Goal: Information Seeking & Learning: Learn about a topic

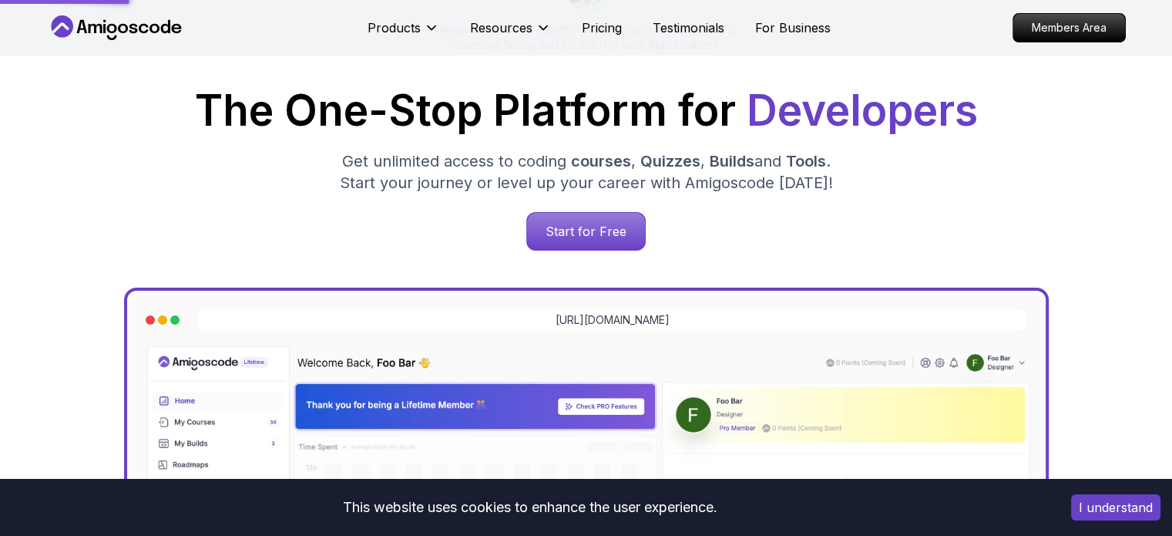
click at [604, 241] on p "Start for Free" at bounding box center [586, 231] width 118 height 37
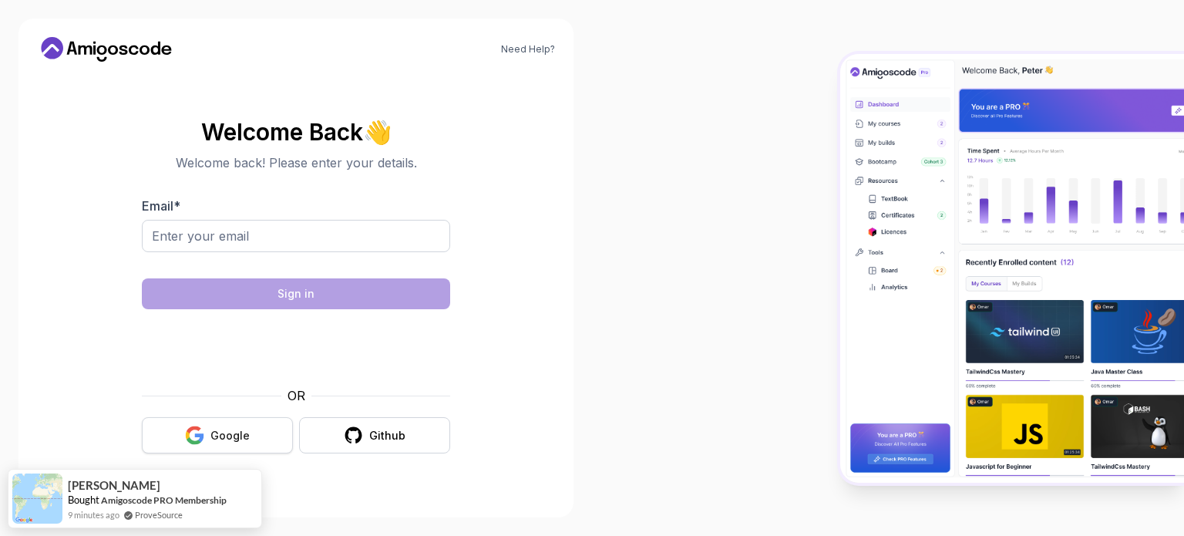
click at [224, 428] on div "Google" at bounding box center [229, 435] width 39 height 15
click at [210, 240] on input "Email *" at bounding box center [296, 236] width 308 height 32
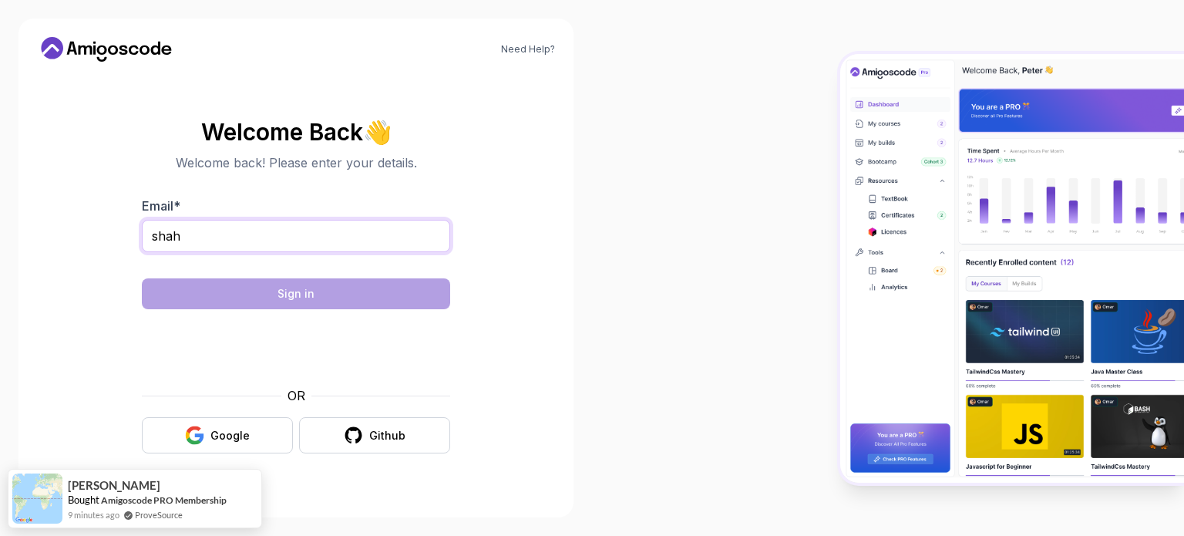
type input "shahs"
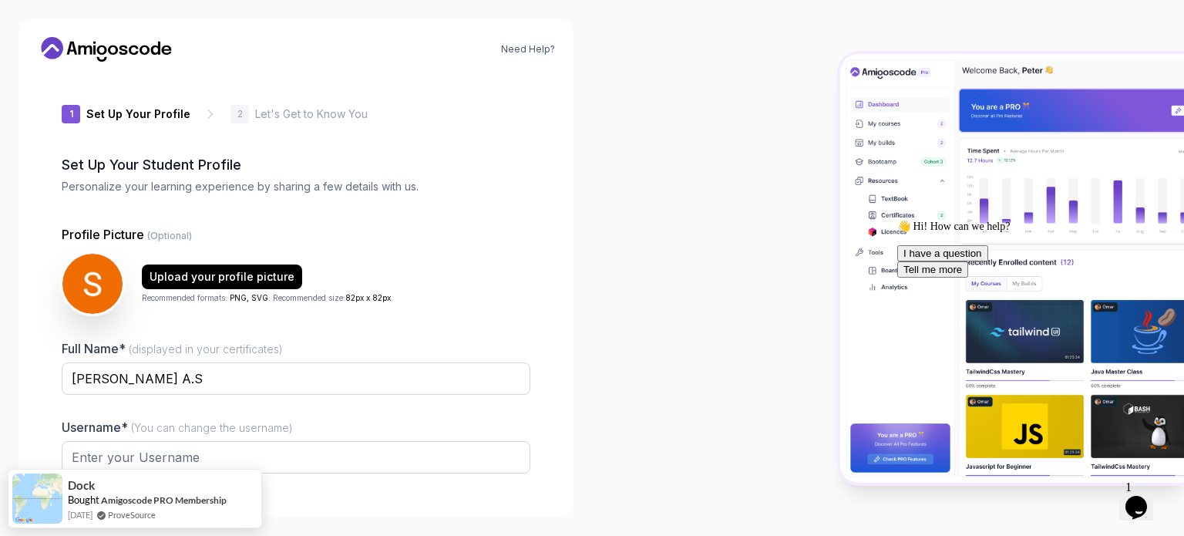
type input "mightycobra046b1"
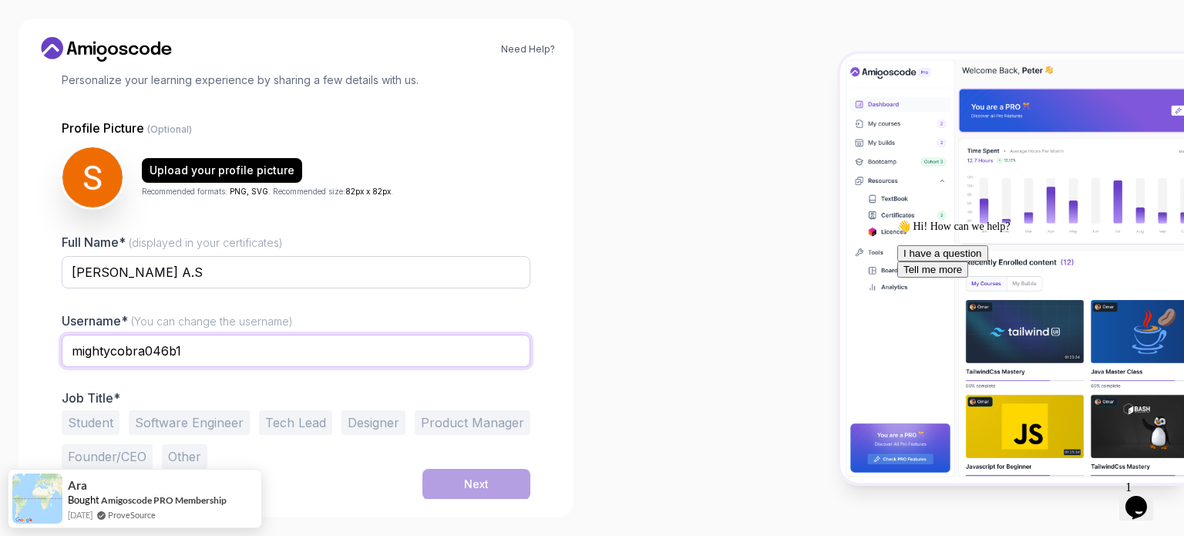
drag, startPoint x: 232, startPoint y: 353, endPoint x: 39, endPoint y: 352, distance: 193.5
click at [39, 352] on div "1 Set Up Your Profile 1 Set Up Your Profile 2 Let's Get to Know You Set Up Your…" at bounding box center [296, 180] width 518 height 425
type input "shxshxnk"
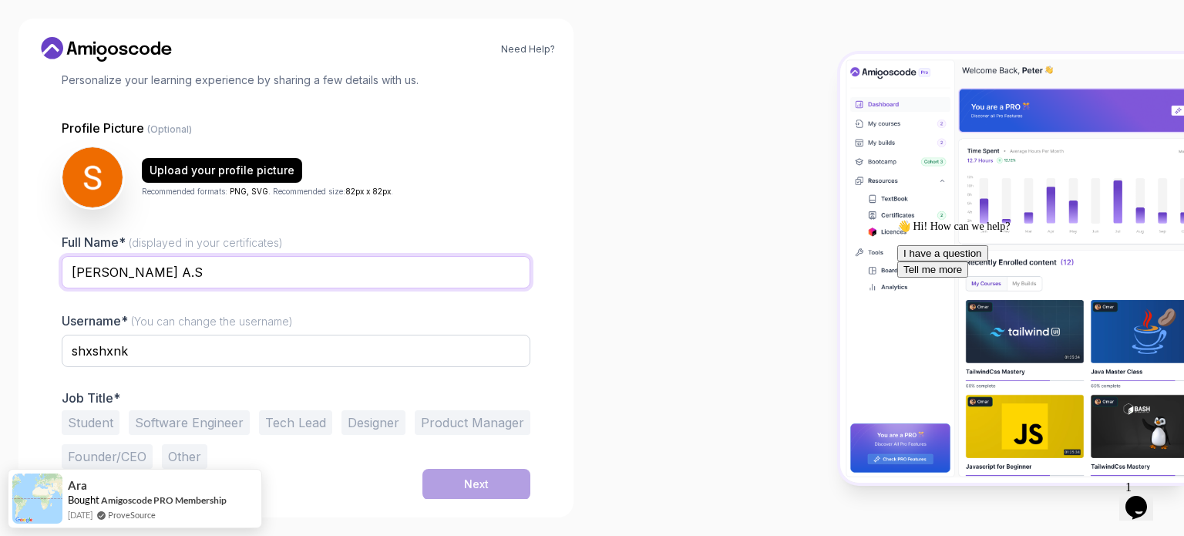
click at [151, 270] on input "Shashank A.S" at bounding box center [296, 272] width 469 height 32
type input "Shashank A S"
click at [96, 429] on button "Student" at bounding box center [91, 422] width 58 height 25
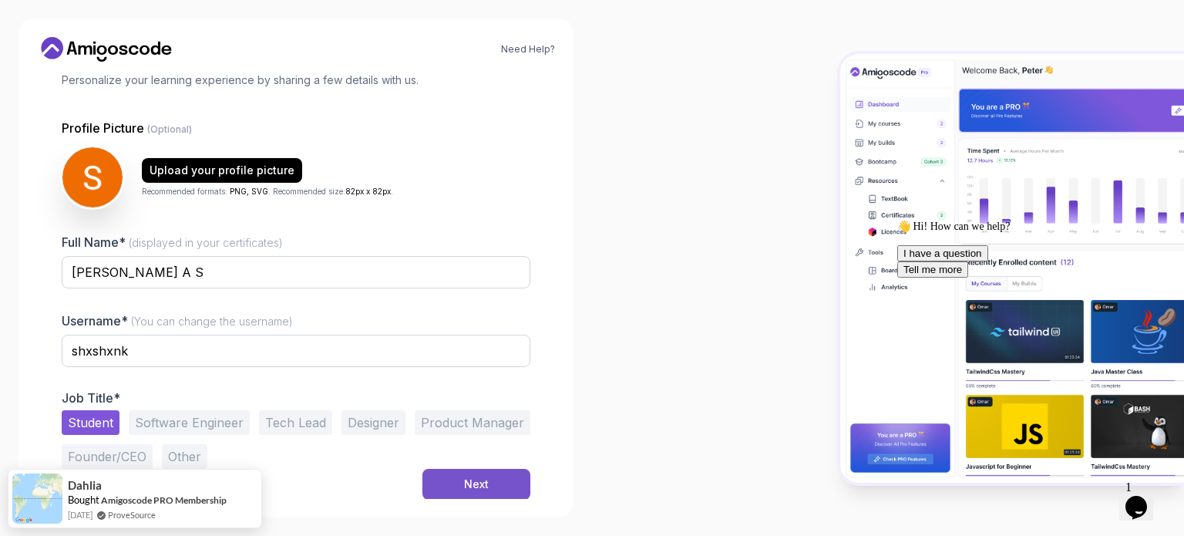
click at [459, 489] on button "Next" at bounding box center [476, 484] width 108 height 31
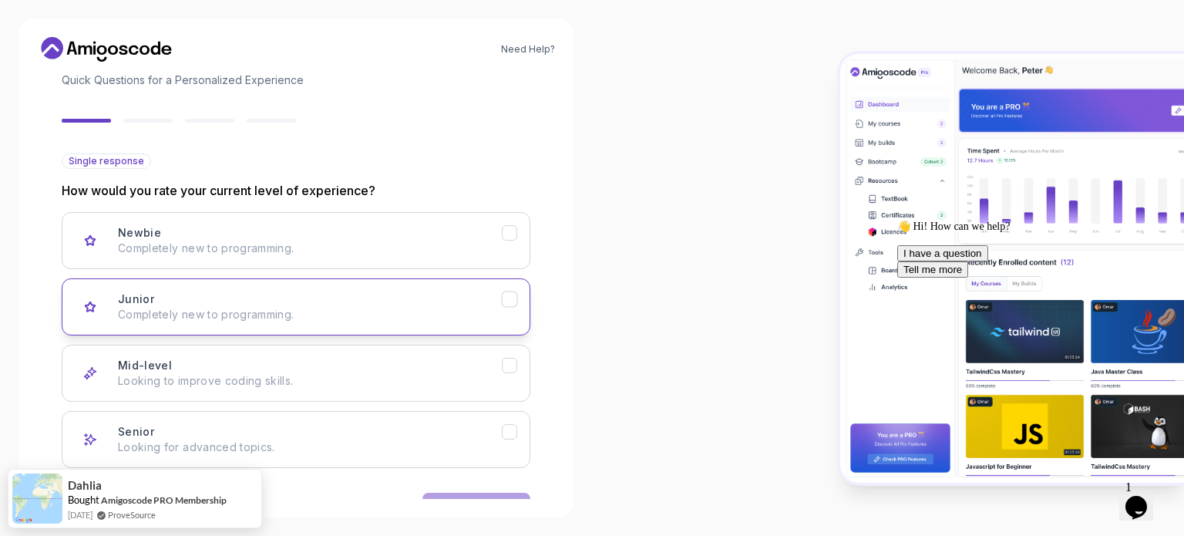
click at [378, 326] on button "Junior Completely new to programming." at bounding box center [296, 306] width 469 height 57
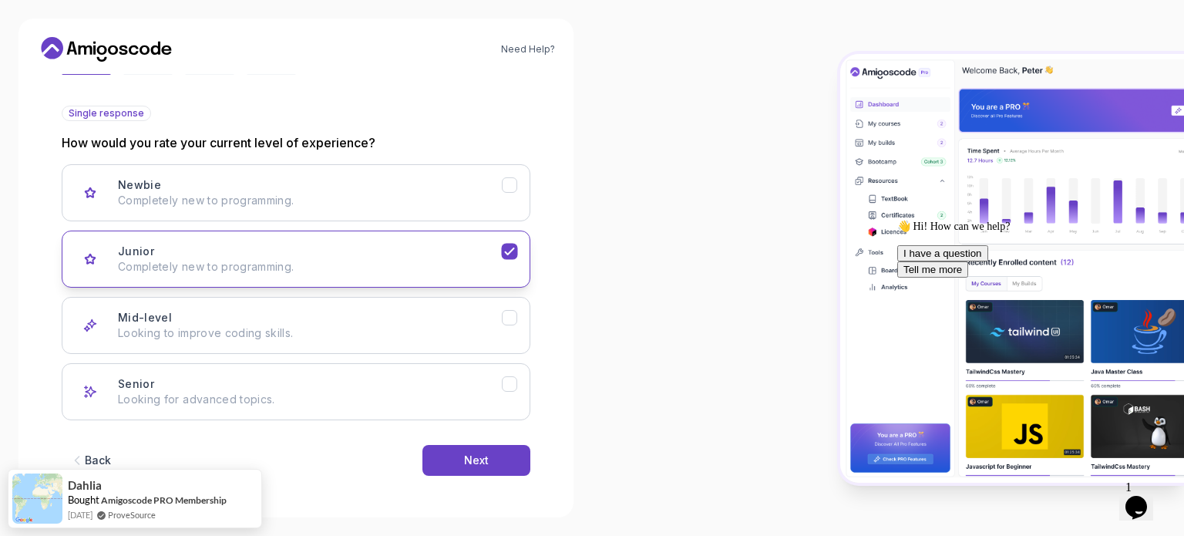
click at [378, 326] on p "Looking to improve coding skills." at bounding box center [310, 332] width 384 height 15
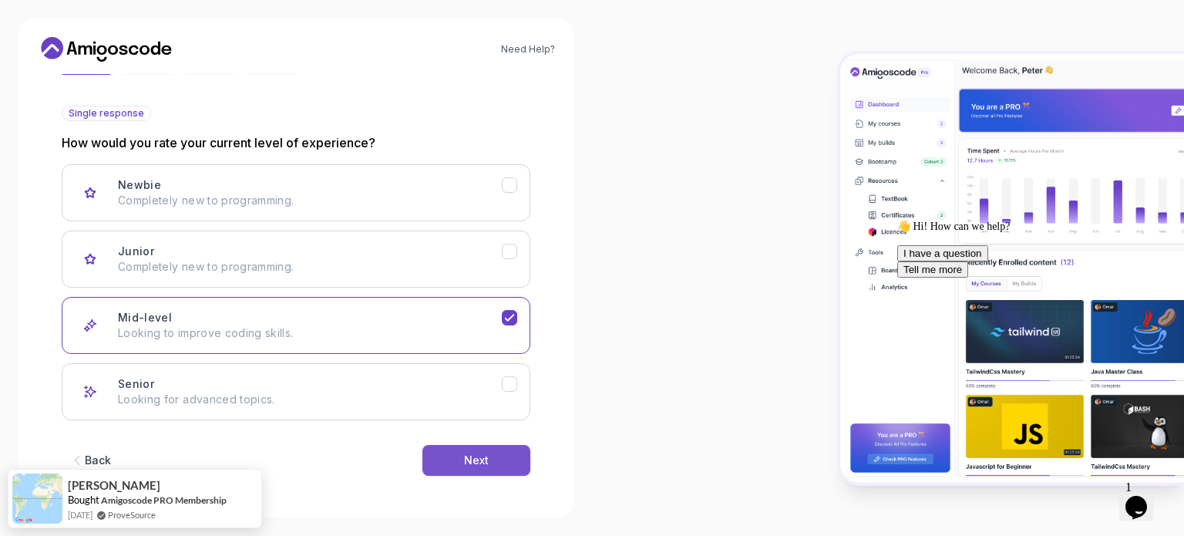
click at [435, 447] on button "Next" at bounding box center [476, 460] width 108 height 31
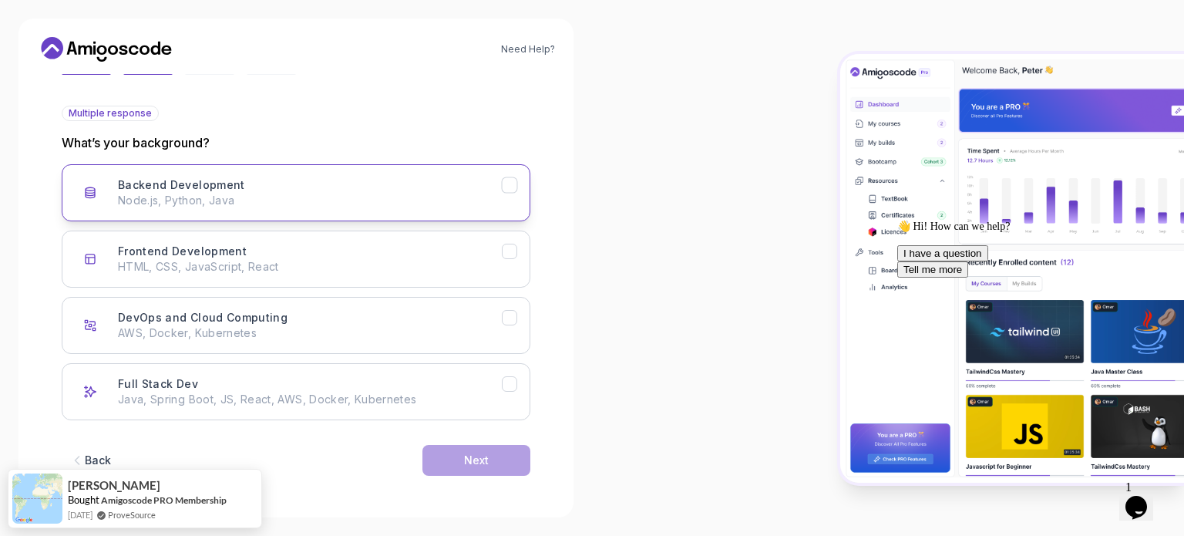
click at [221, 181] on h3 "Backend Development" at bounding box center [181, 184] width 127 height 15
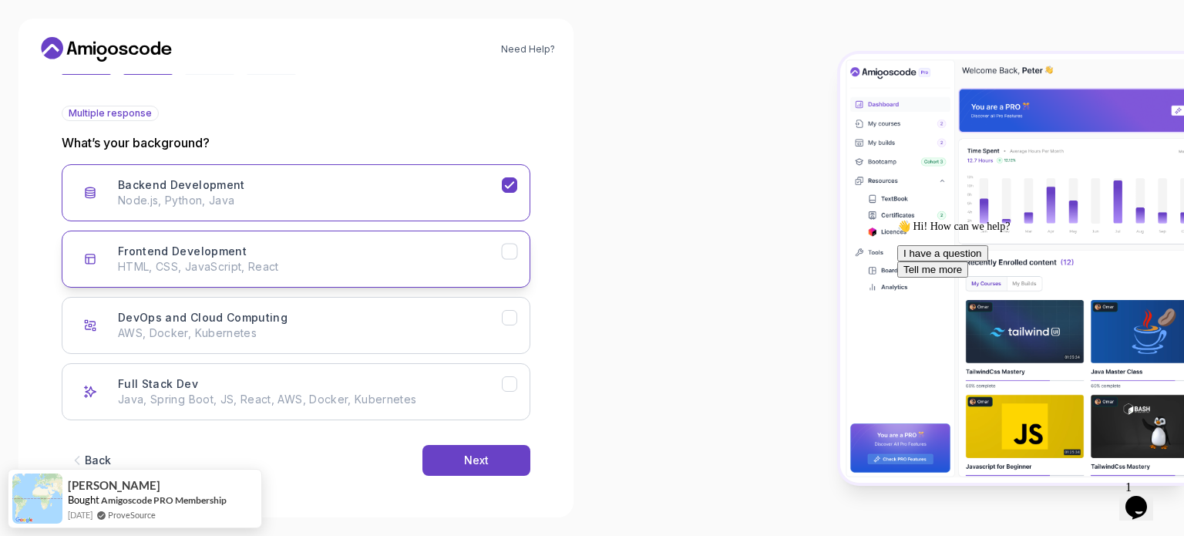
click at [314, 249] on div "Frontend Development HTML, CSS, JavaScript, React" at bounding box center [310, 259] width 384 height 31
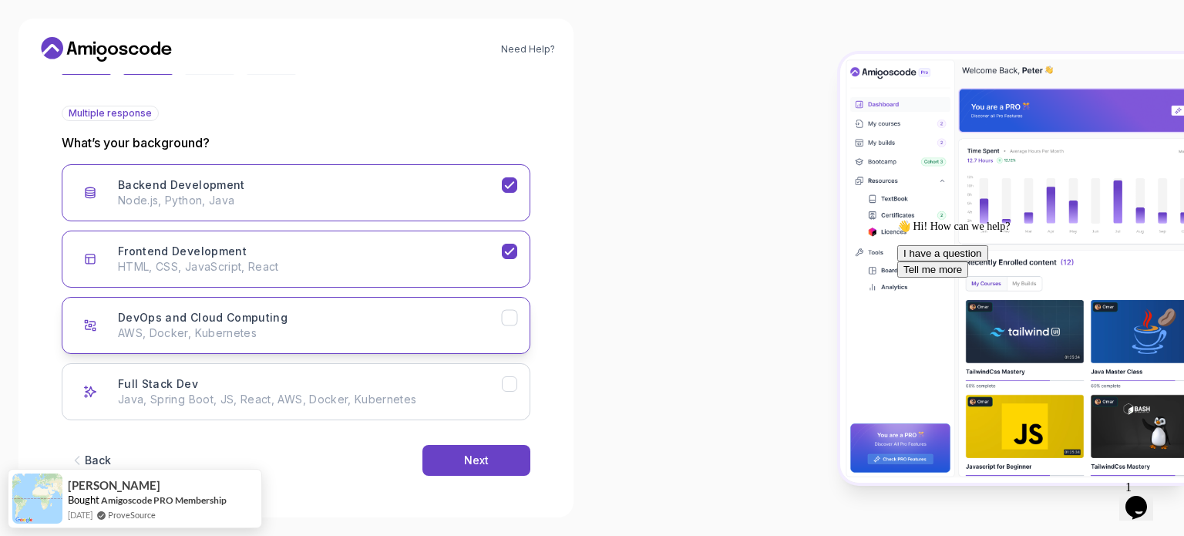
click at [327, 317] on div "DevOps and Cloud Computing AWS, Docker, Kubernetes" at bounding box center [310, 325] width 384 height 31
click at [370, 200] on p "Node.js, Python, Java" at bounding box center [310, 200] width 384 height 15
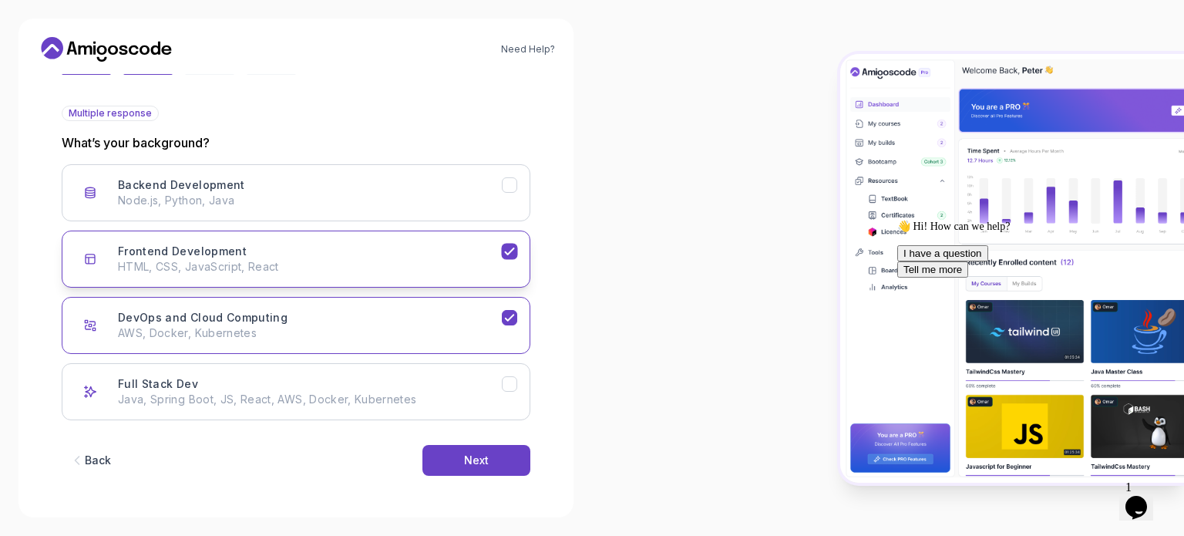
click at [361, 249] on div "Frontend Development HTML, CSS, JavaScript, React" at bounding box center [310, 259] width 384 height 31
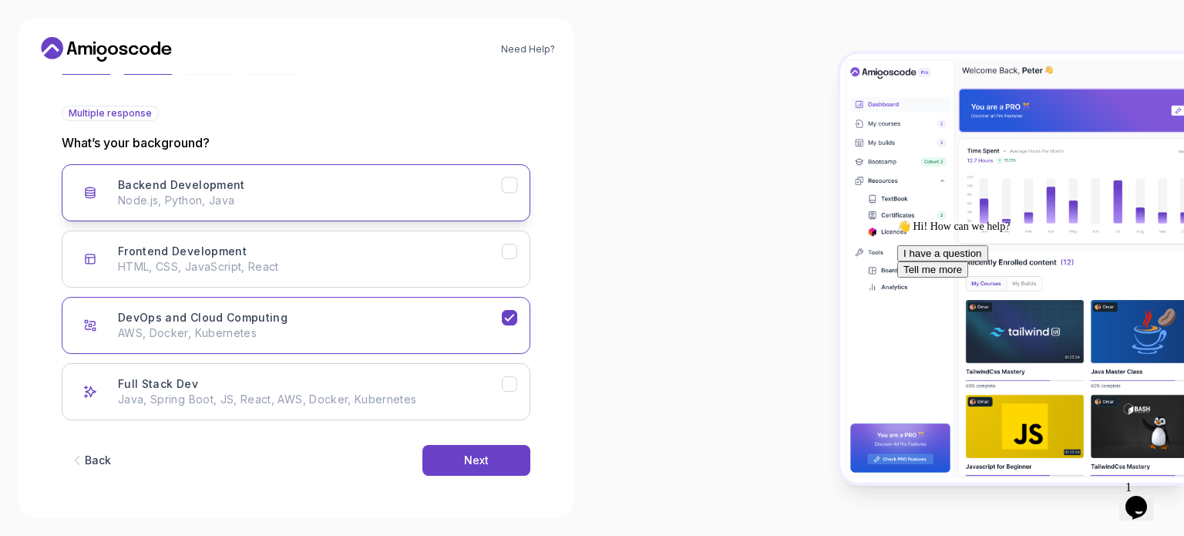
click at [429, 187] on div "Backend Development Node.js, Python, Java" at bounding box center [310, 192] width 384 height 31
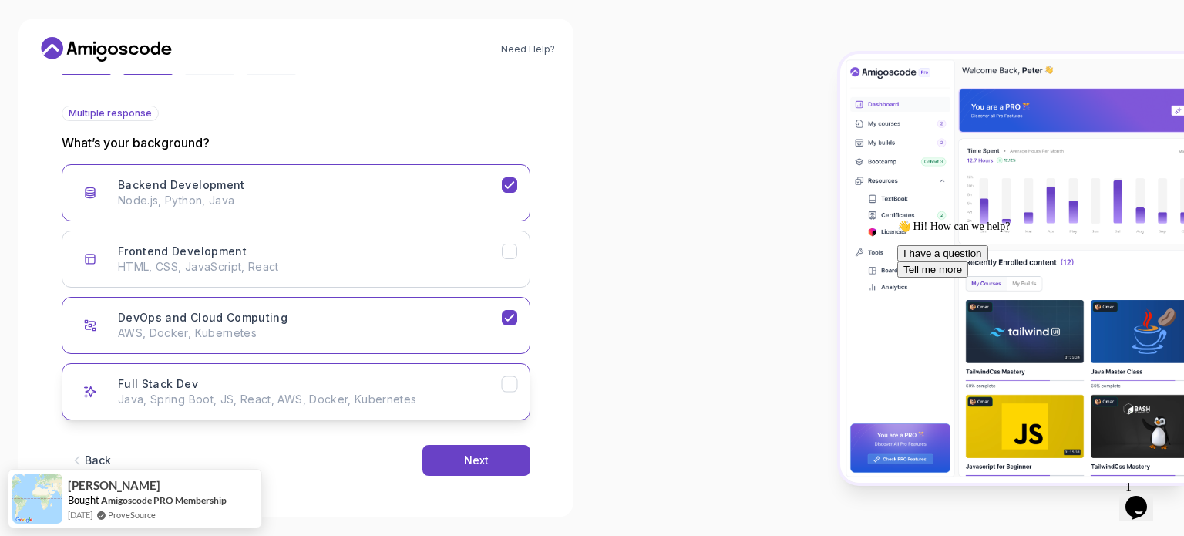
click at [425, 387] on div "Full Stack Dev Java, Spring Boot, JS, React, AWS, Docker, Kubernetes" at bounding box center [310, 391] width 384 height 31
click at [497, 469] on button "Next" at bounding box center [476, 460] width 108 height 31
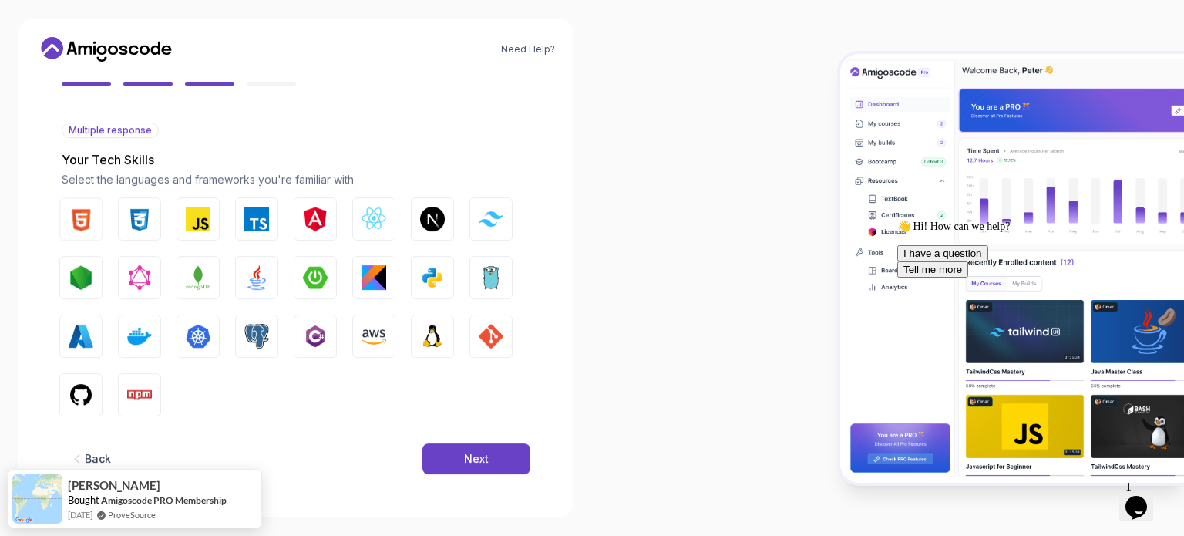
scroll to position [136, 0]
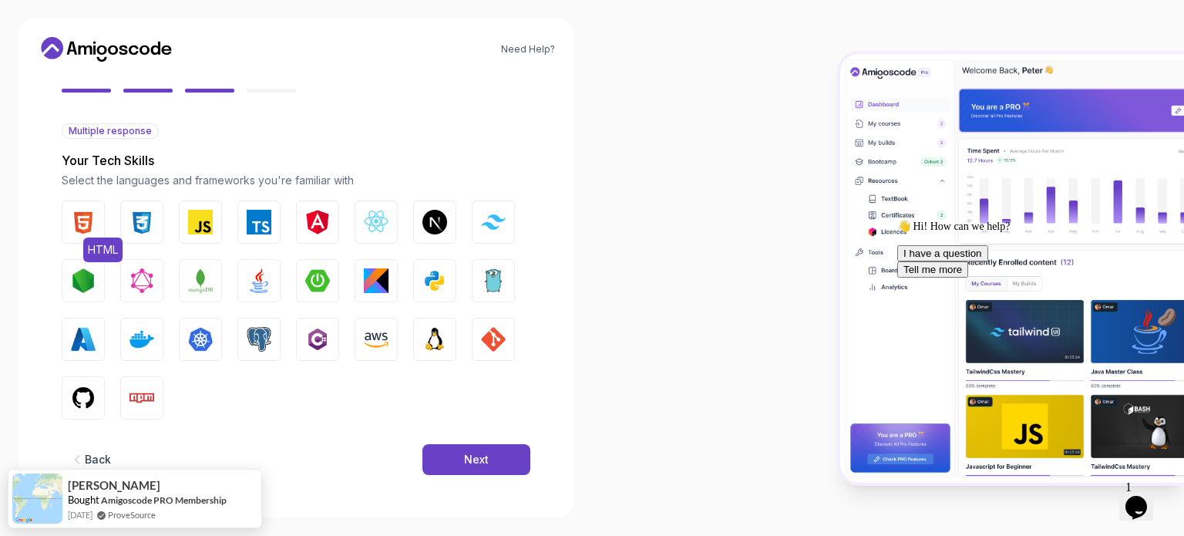
click at [87, 217] on img "button" at bounding box center [83, 222] width 25 height 25
click at [135, 218] on img "button" at bounding box center [141, 222] width 25 height 25
click at [199, 220] on img "button" at bounding box center [200, 222] width 25 height 25
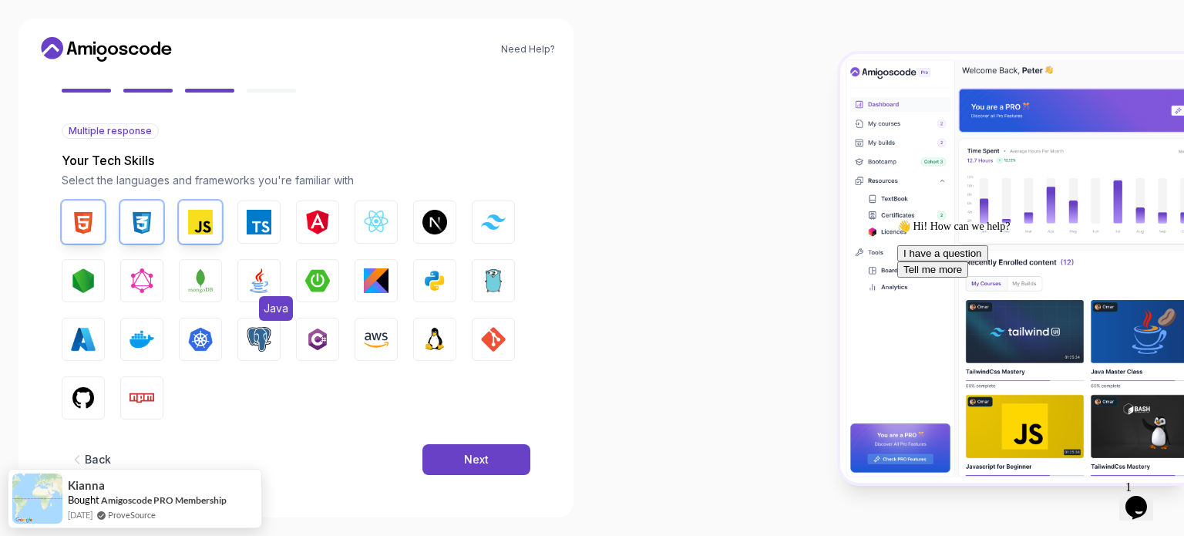
click at [262, 279] on img "button" at bounding box center [259, 280] width 25 height 25
click at [314, 284] on img "button" at bounding box center [317, 280] width 25 height 25
click at [464, 445] on button "Next" at bounding box center [476, 459] width 108 height 31
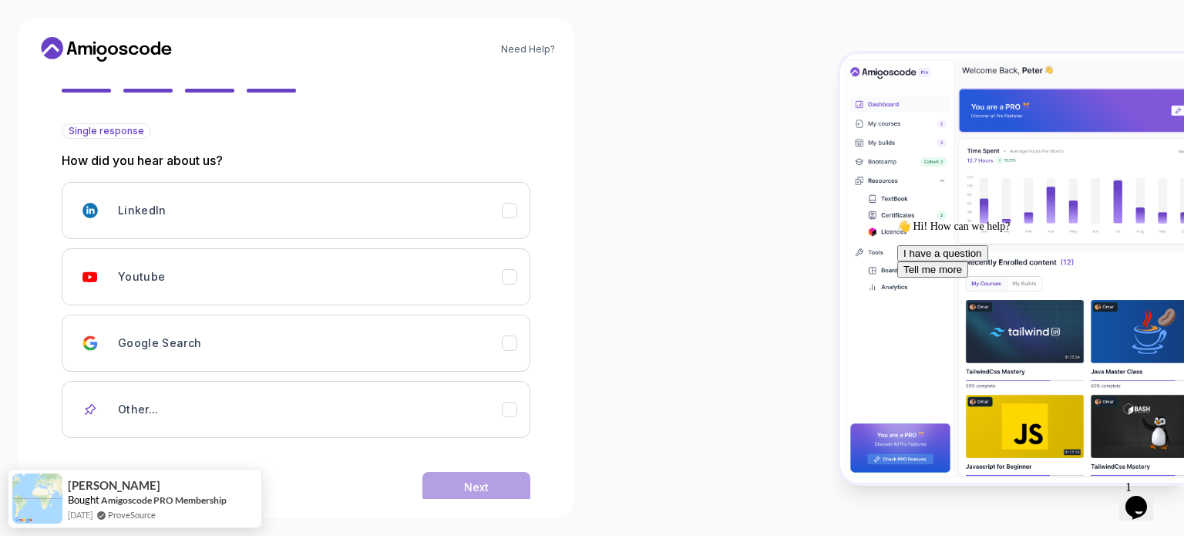
click at [285, 305] on div "LinkedIn Youtube Google Search Other..." at bounding box center [296, 310] width 469 height 256
click at [280, 291] on div "Youtube" at bounding box center [310, 276] width 384 height 31
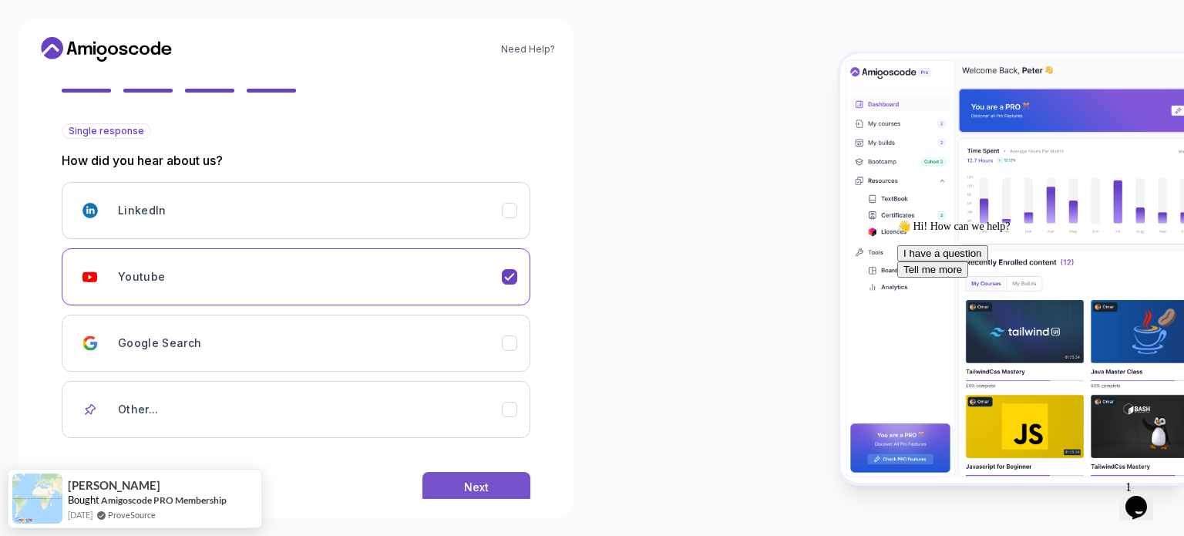
click at [499, 497] on button "Next" at bounding box center [476, 487] width 108 height 31
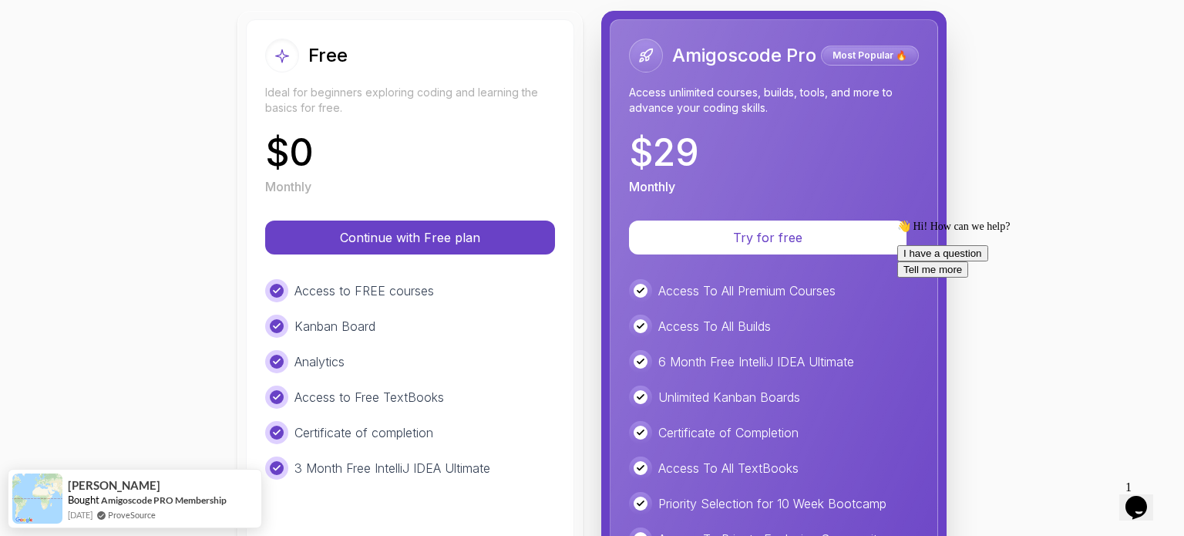
scroll to position [184, 0]
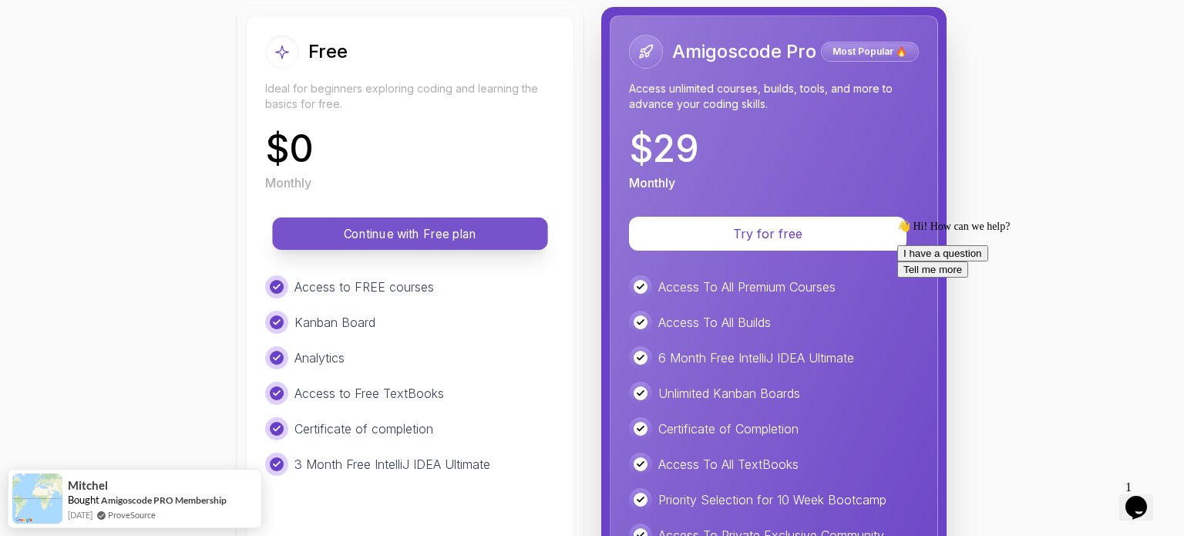
click at [462, 242] on button "Continue with Free plan" at bounding box center [409, 233] width 275 height 32
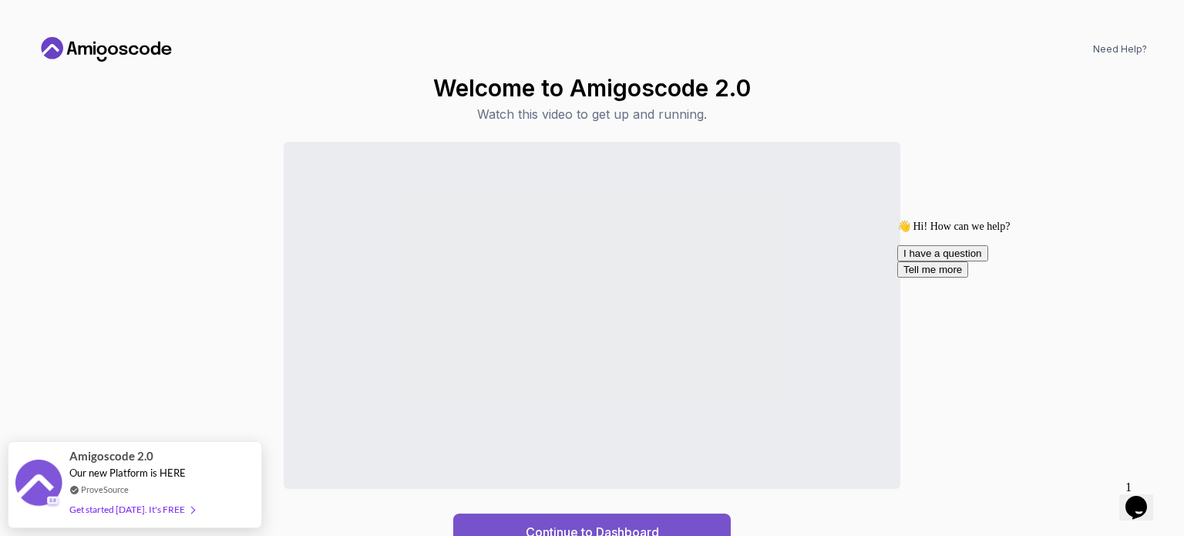
click at [626, 520] on button "Continue to Dashboard" at bounding box center [591, 531] width 277 height 37
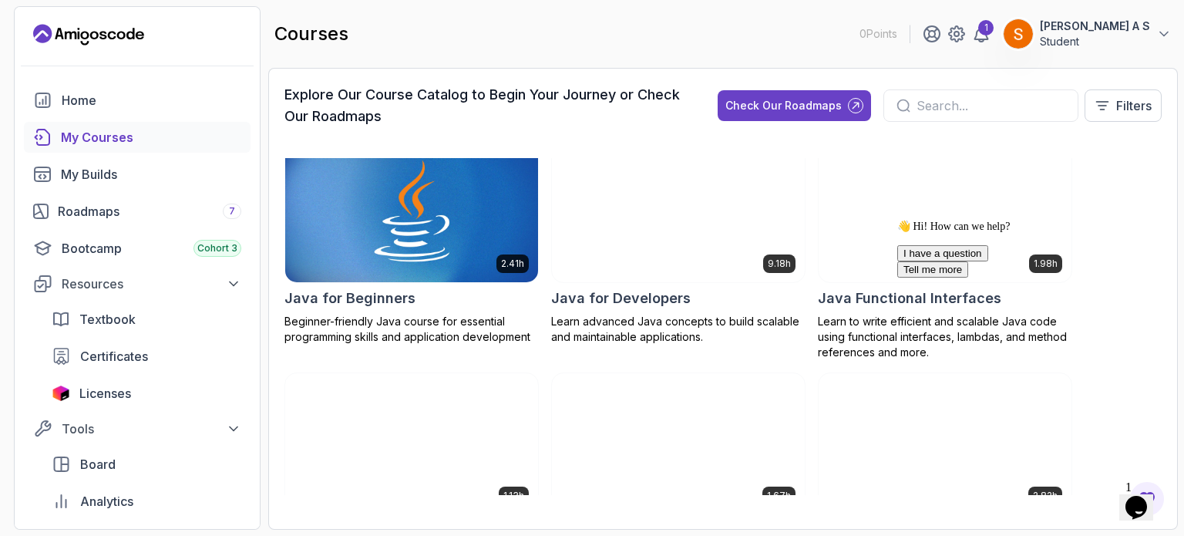
scroll to position [1181, 0]
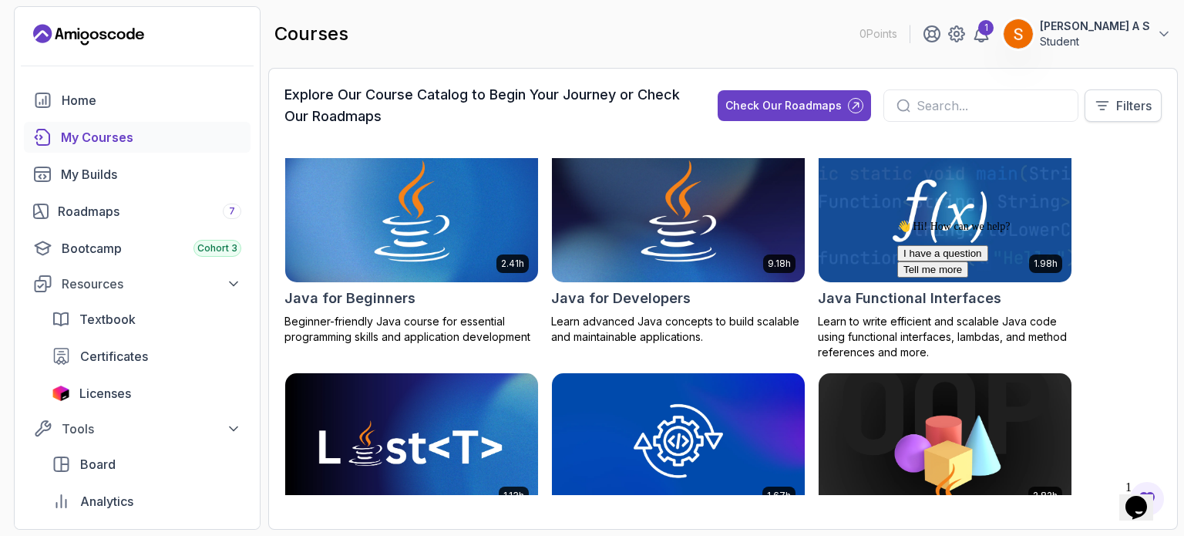
click at [1116, 116] on button "Filters" at bounding box center [1122, 105] width 77 height 32
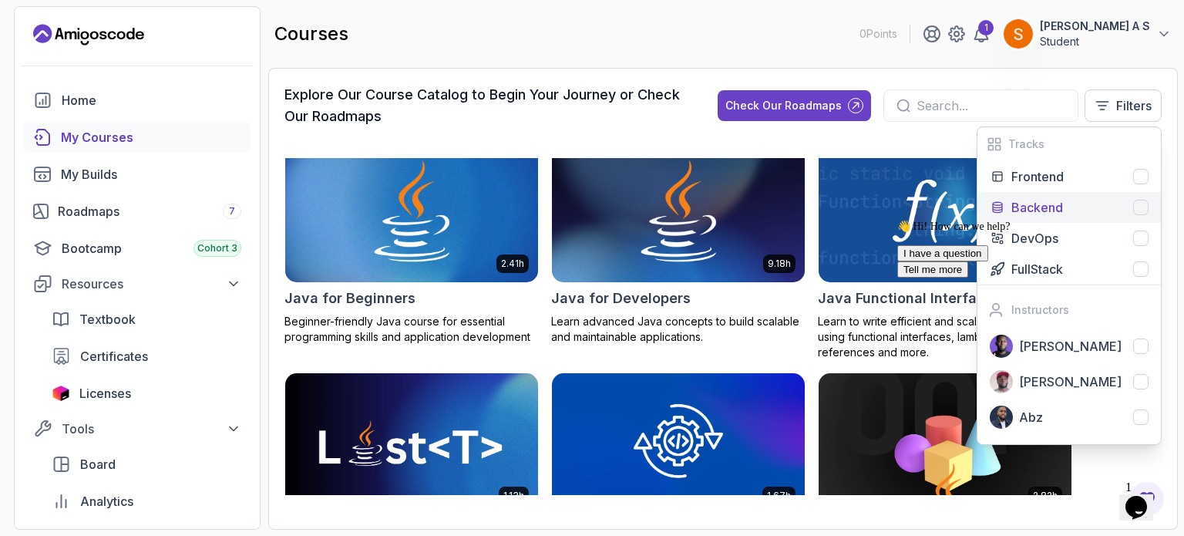
click at [1057, 192] on button "Backend" at bounding box center [1068, 207] width 183 height 31
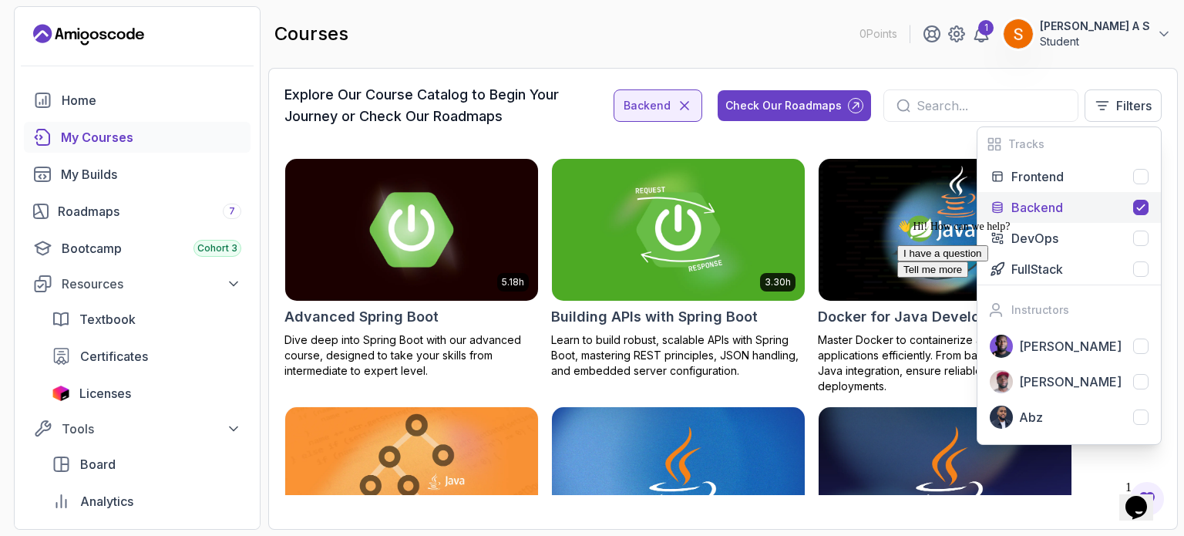
click at [1119, 270] on div "👋 Hi! How can we help? I have a question Tell me more" at bounding box center [1035, 249] width 277 height 58
click at [1147, 268] on div "👋 Hi! How can we help? I have a question Tell me more" at bounding box center [1035, 249] width 277 height 58
click at [1145, 269] on div "👋 Hi! How can we help? I have a question Tell me more" at bounding box center [1035, 249] width 277 height 58
click at [1146, 206] on icon at bounding box center [1141, 207] width 12 height 12
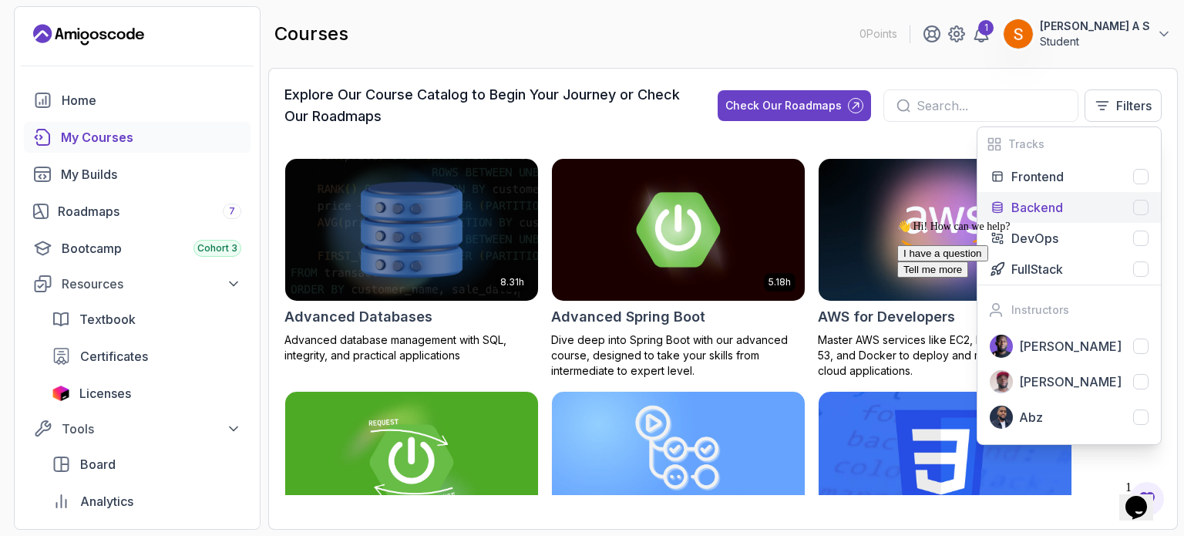
click at [1142, 271] on div "👋 Hi! How can we help? I have a question Tell me more" at bounding box center [1035, 249] width 277 height 58
click at [1144, 207] on div at bounding box center [1140, 207] width 15 height 15
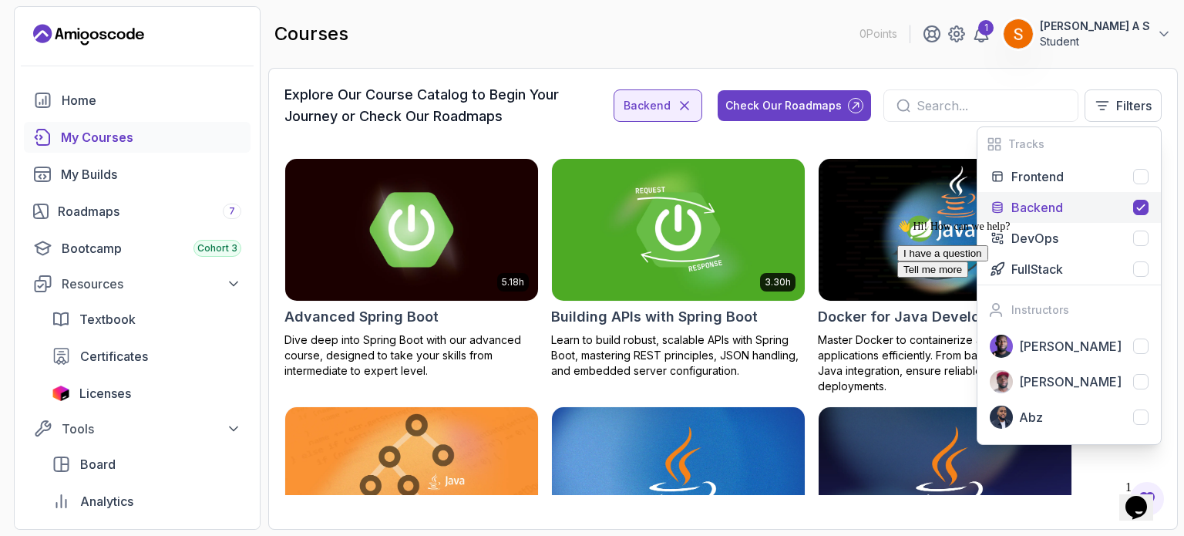
click at [1059, 82] on div "Explore Our Course Catalog to Begin Your Journey or Check Our Roadmaps Backend …" at bounding box center [722, 299] width 909 height 462
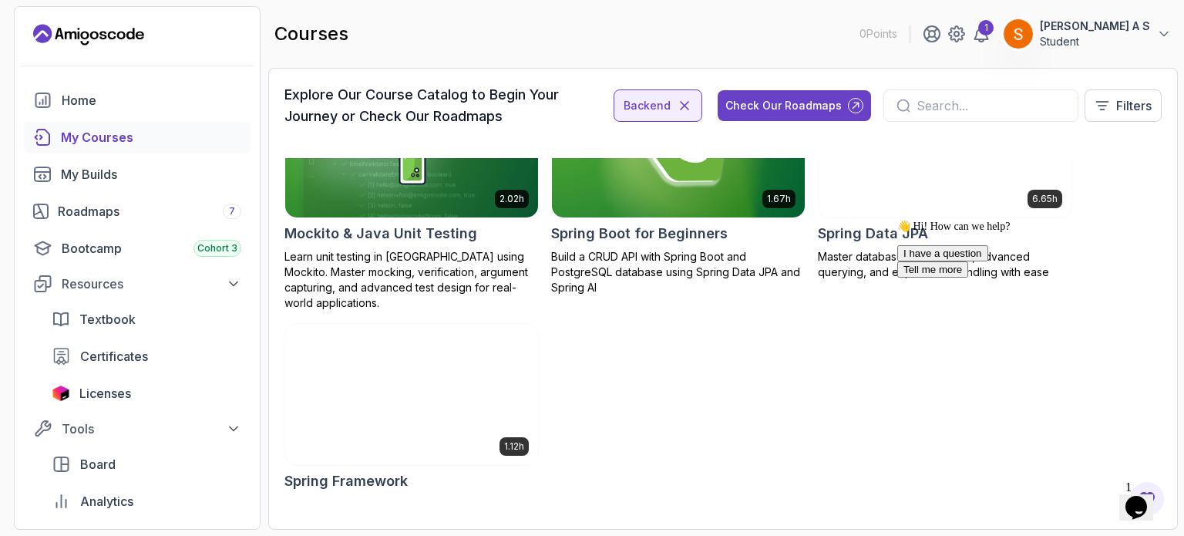
scroll to position [1293, 0]
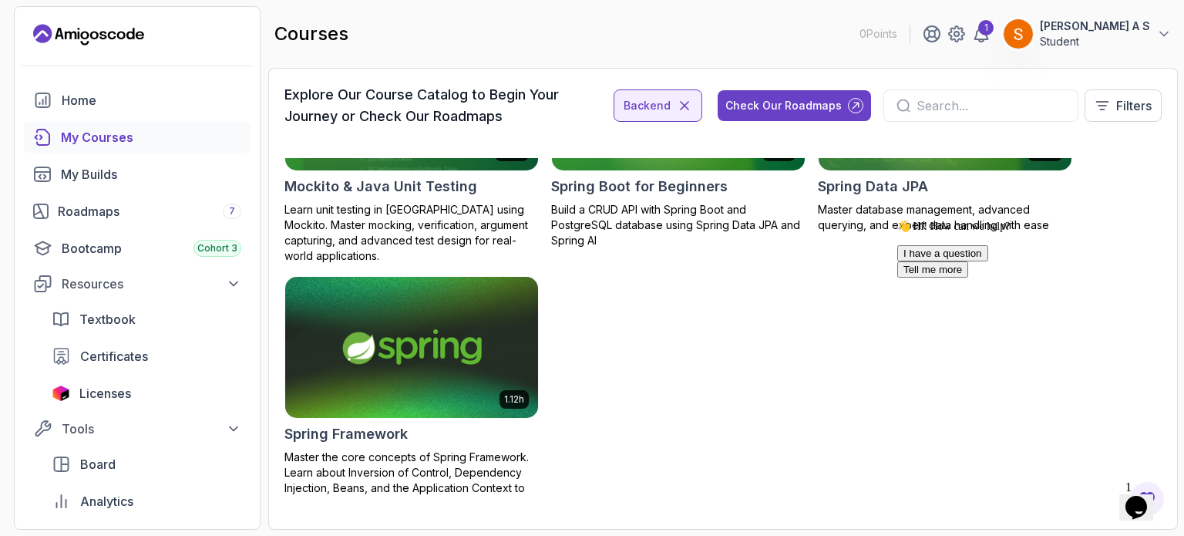
click at [361, 344] on img at bounding box center [411, 347] width 265 height 149
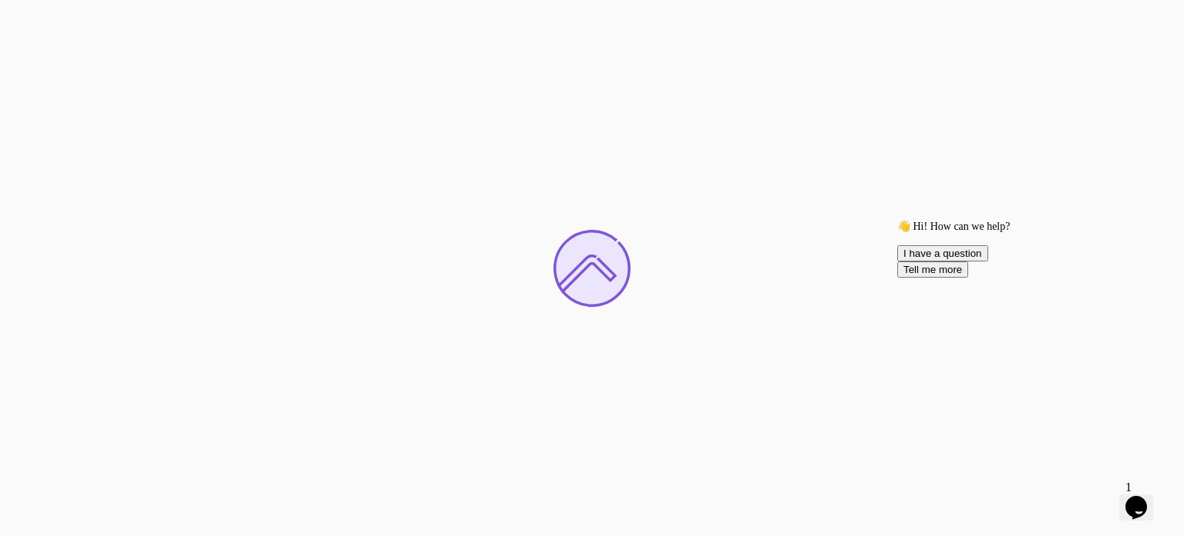
click at [988, 261] on button "I have a question" at bounding box center [942, 253] width 91 height 16
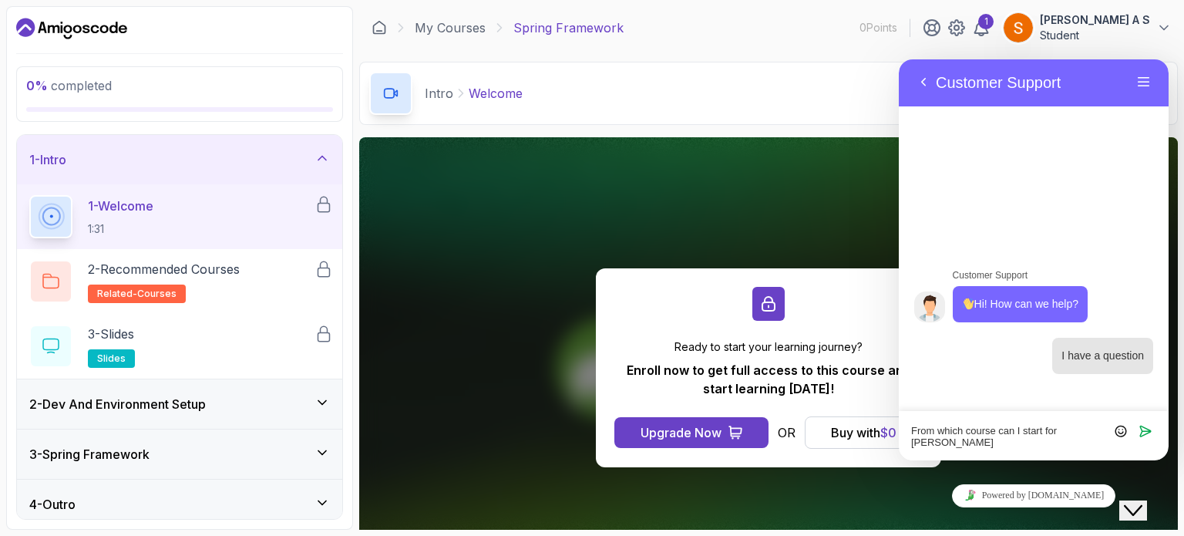
type textarea "From which course can I start for backend"
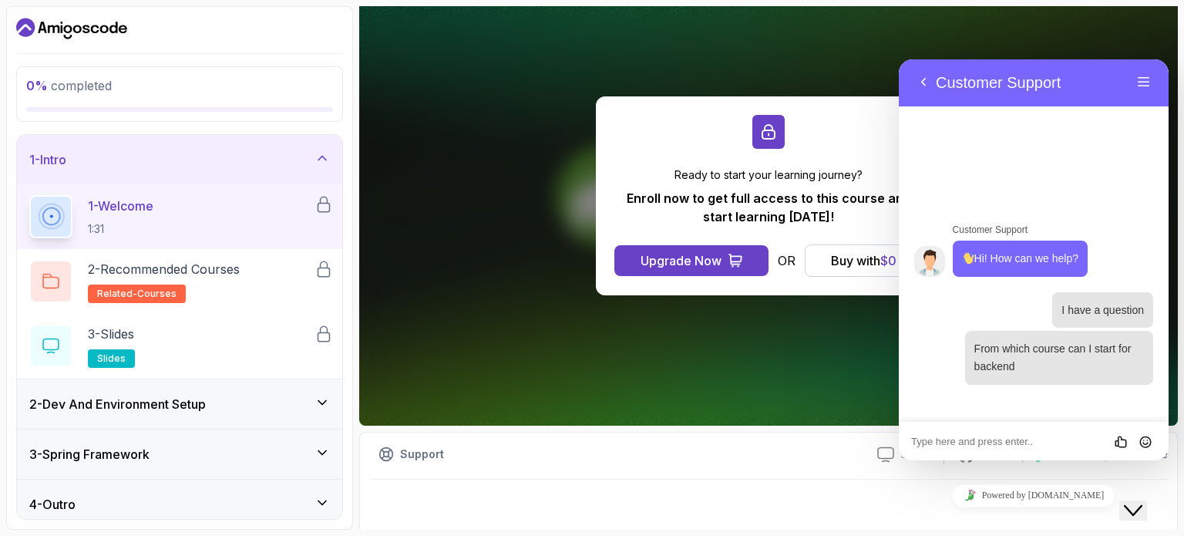
scroll to position [171, 0]
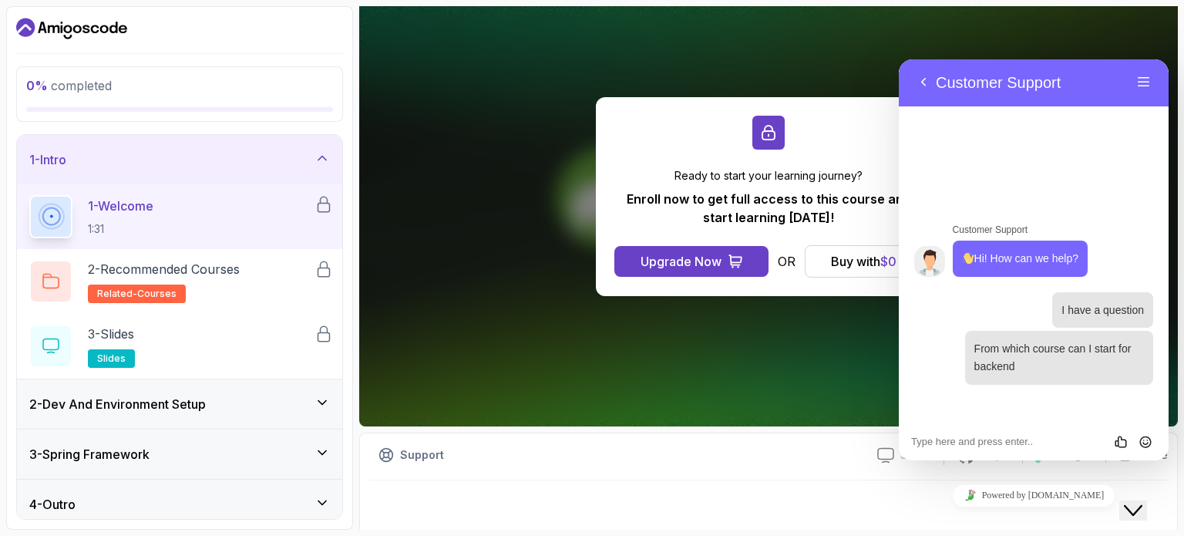
click at [789, 394] on div "Ready to start your learning journey? Enroll now to get full access to this cou…" at bounding box center [768, 196] width 819 height 460
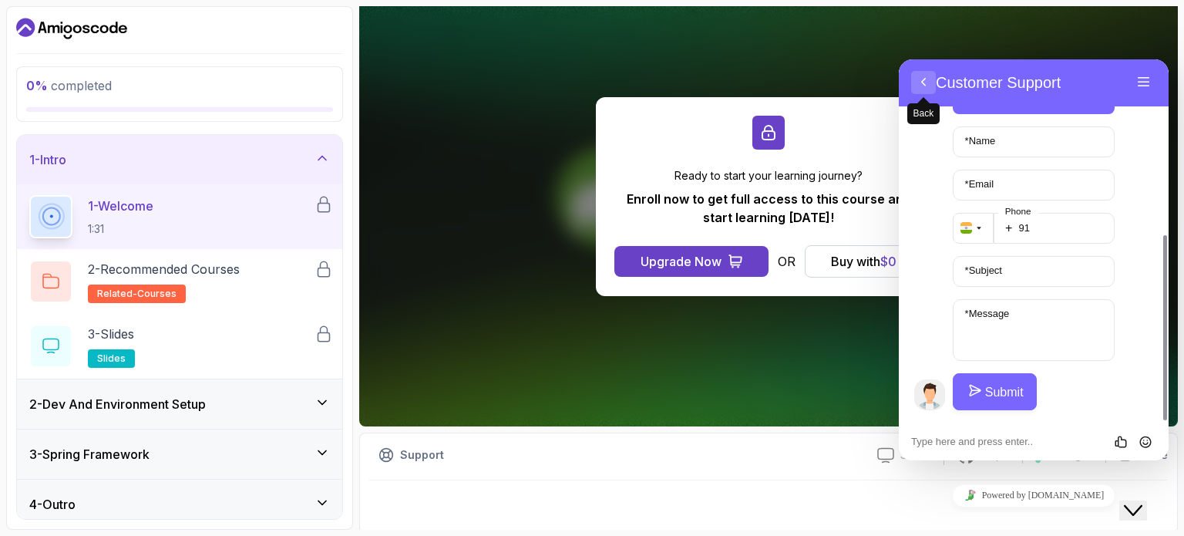
click at [930, 88] on button "Back" at bounding box center [923, 82] width 25 height 23
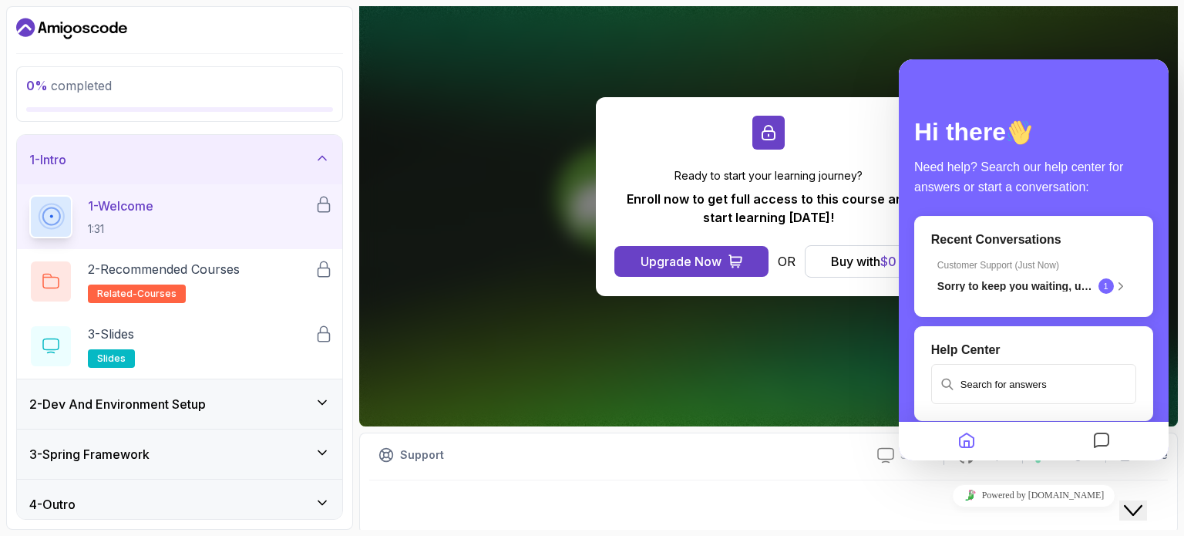
click at [1142, 502] on icon "Close Chat This icon closes the chat window." at bounding box center [1133, 510] width 18 height 18
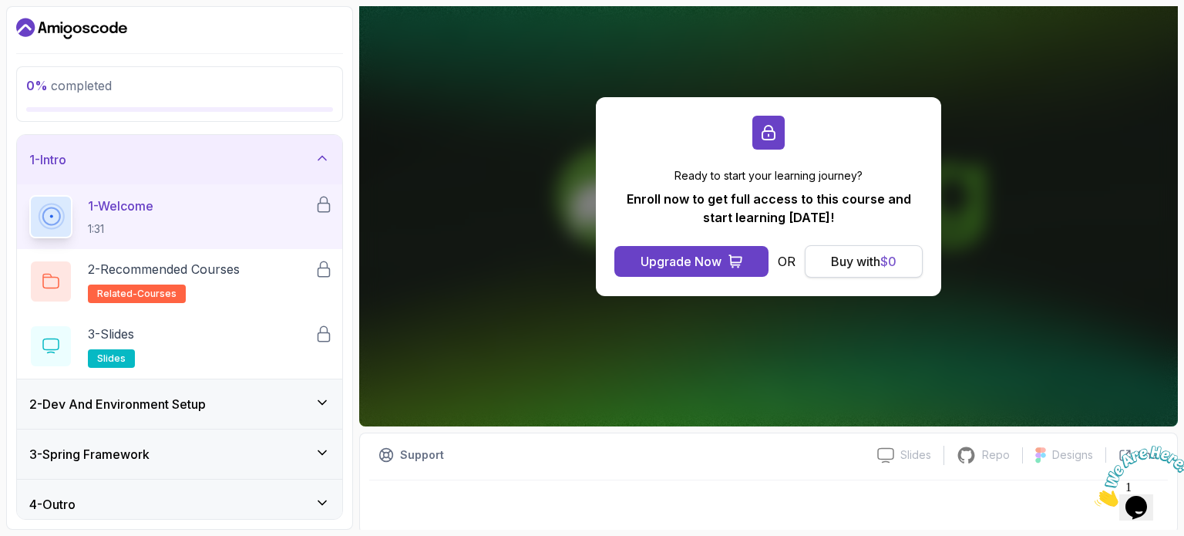
click at [849, 258] on div "Buy with $ 0" at bounding box center [864, 261] width 66 height 18
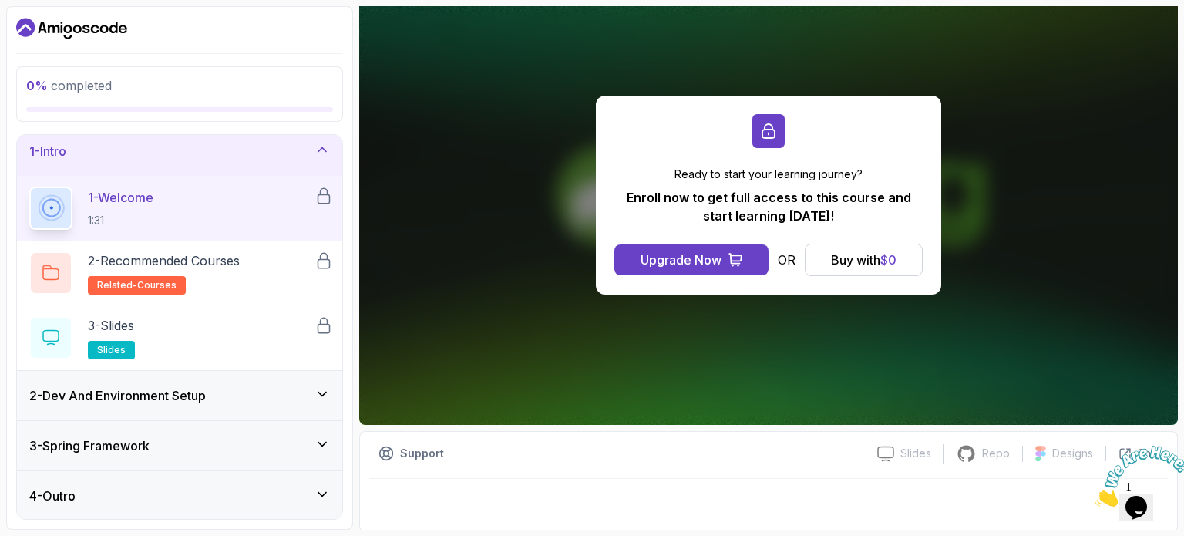
scroll to position [174, 0]
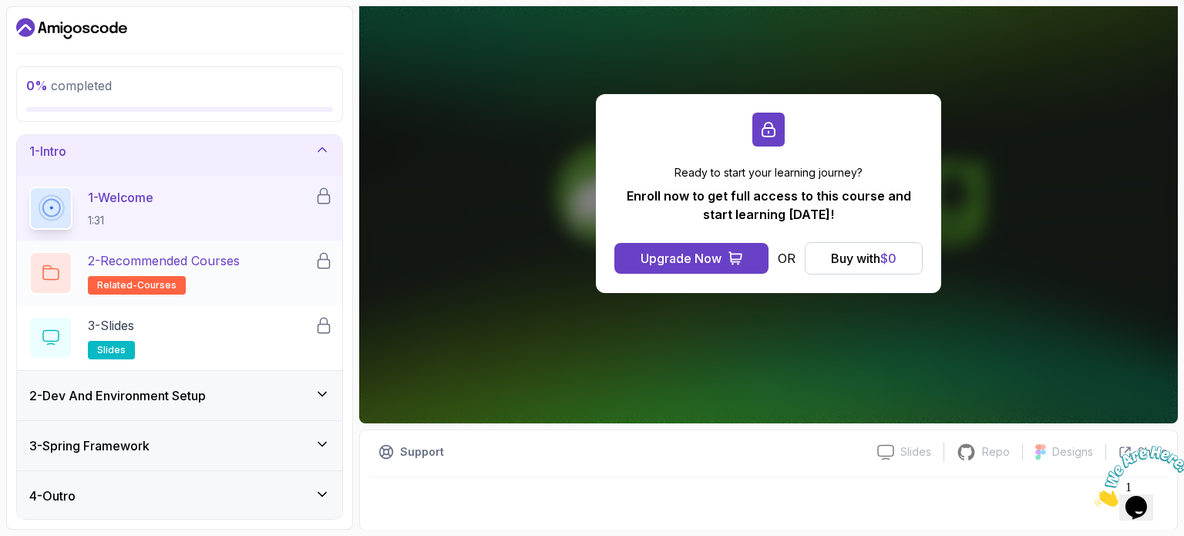
click at [157, 259] on p "2 - Recommended Courses" at bounding box center [164, 260] width 152 height 18
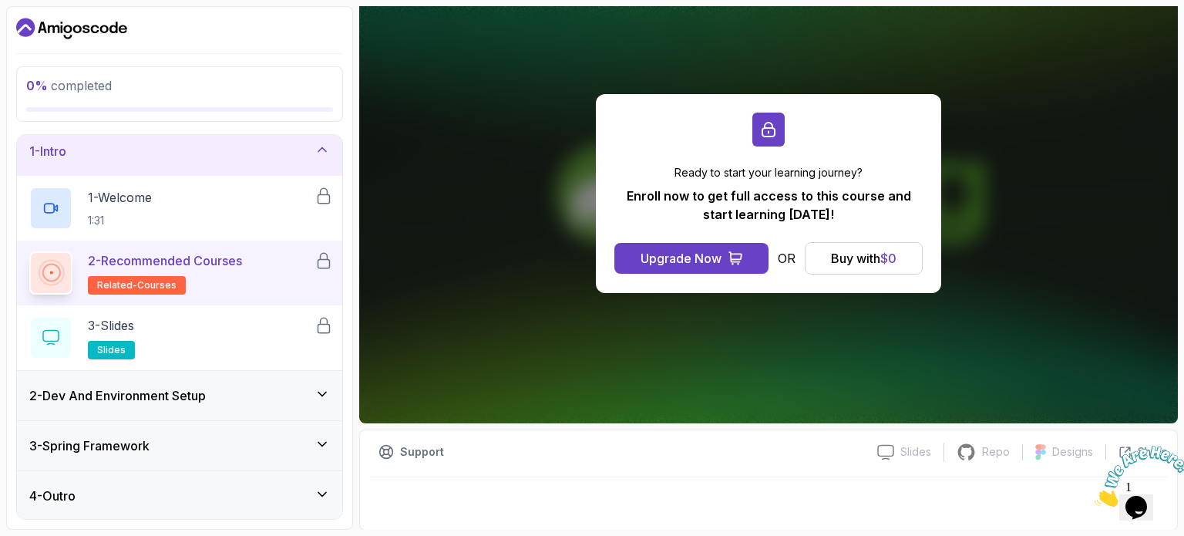
click at [109, 456] on div "3 - Spring Framework" at bounding box center [179, 445] width 325 height 49
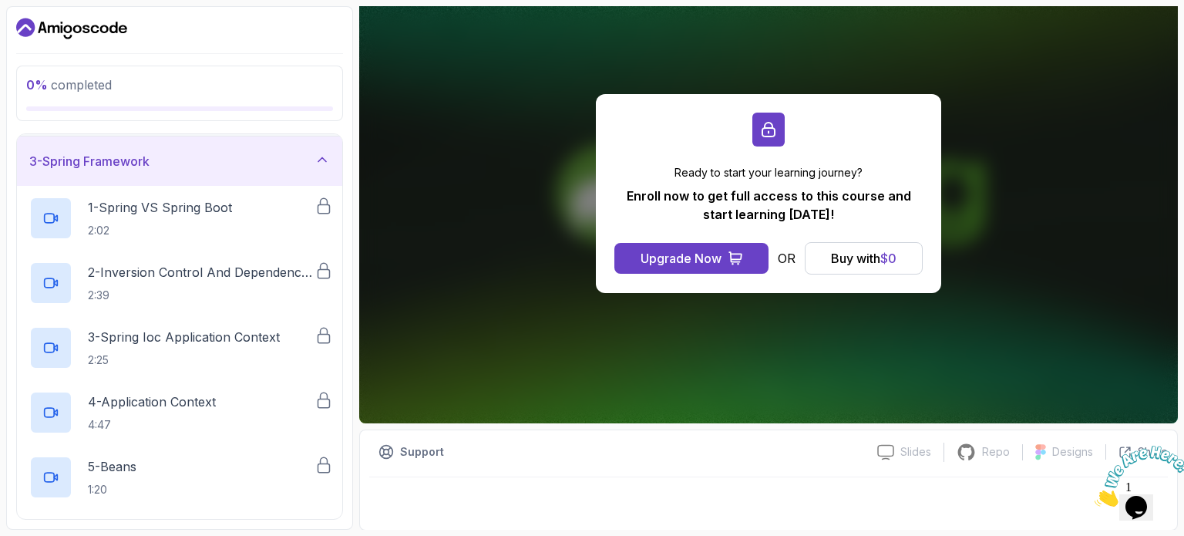
scroll to position [99, 0]
click at [55, 227] on div at bounding box center [50, 217] width 43 height 43
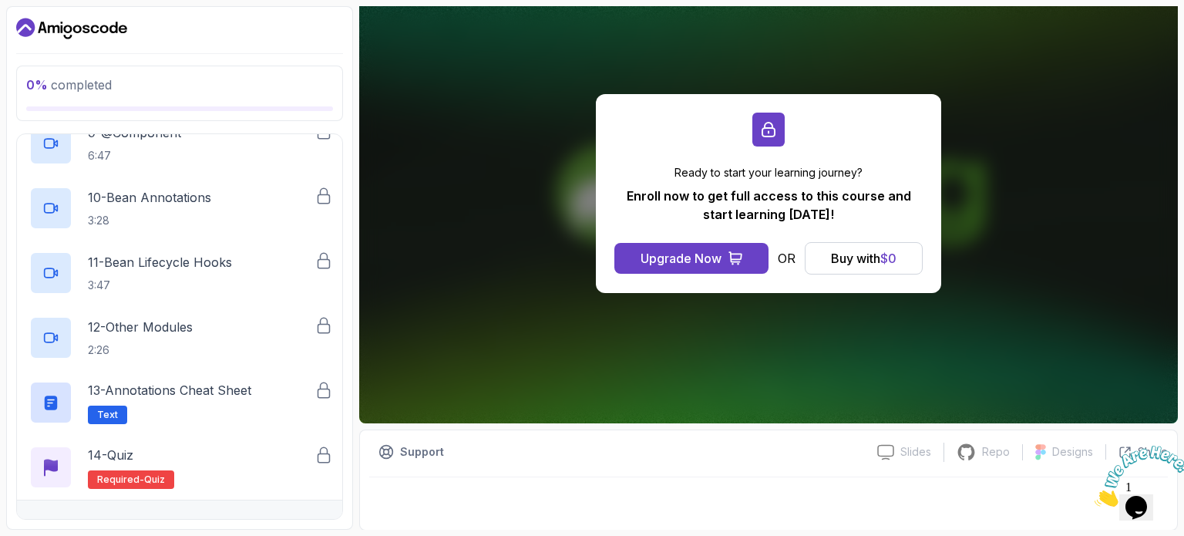
scroll to position [720, 0]
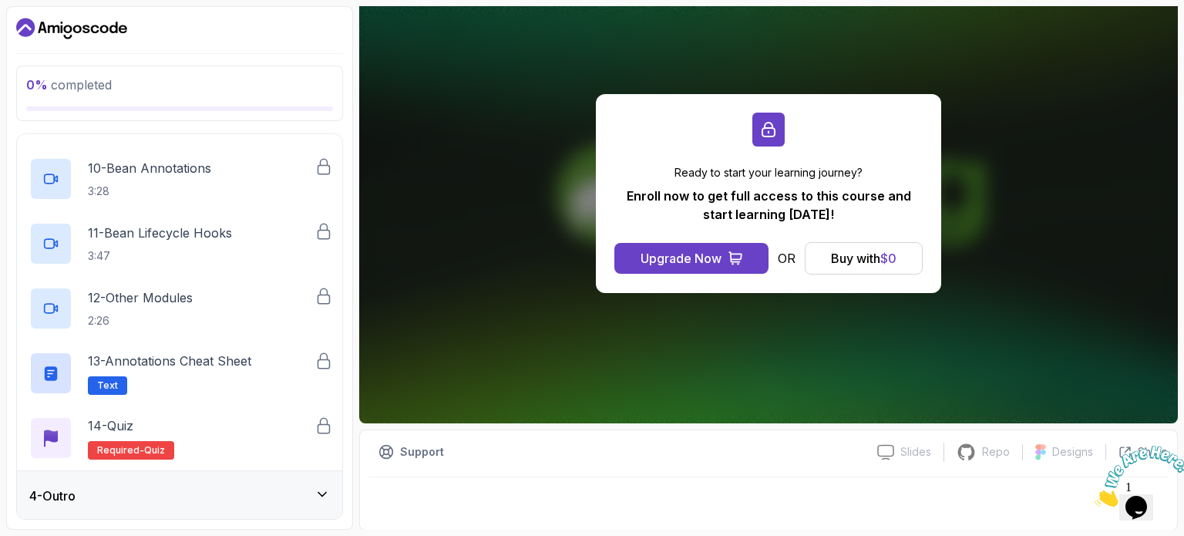
click at [265, 396] on div "13 - Annotations Cheat Sheet Text" at bounding box center [179, 373] width 325 height 65
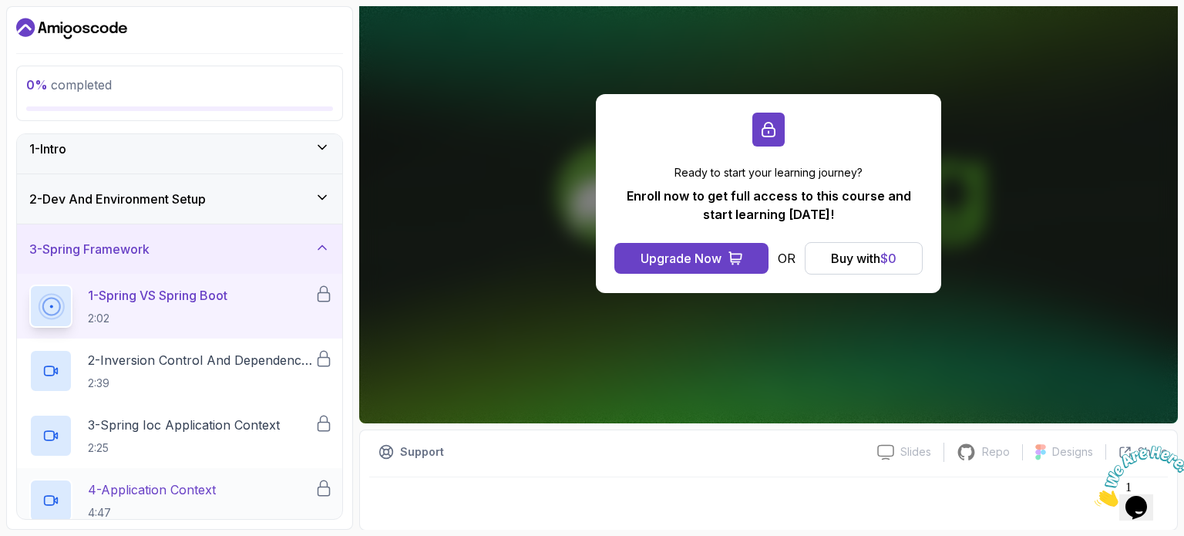
scroll to position [0, 0]
